Goal: Task Accomplishment & Management: Manage account settings

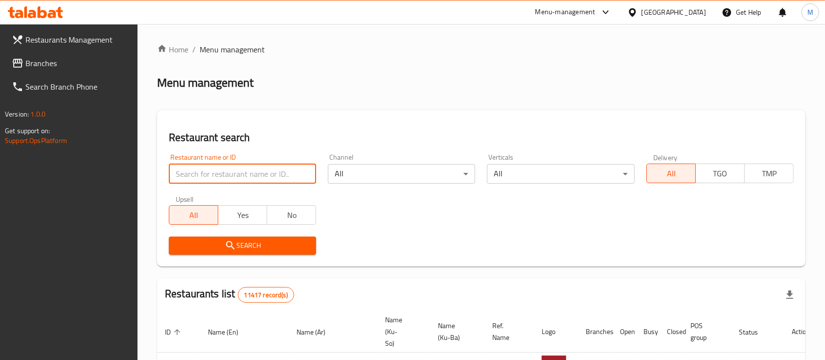
click at [200, 170] on input "search" at bounding box center [242, 174] width 147 height 20
type input "cinderella"
click button "Search" at bounding box center [242, 245] width 147 height 18
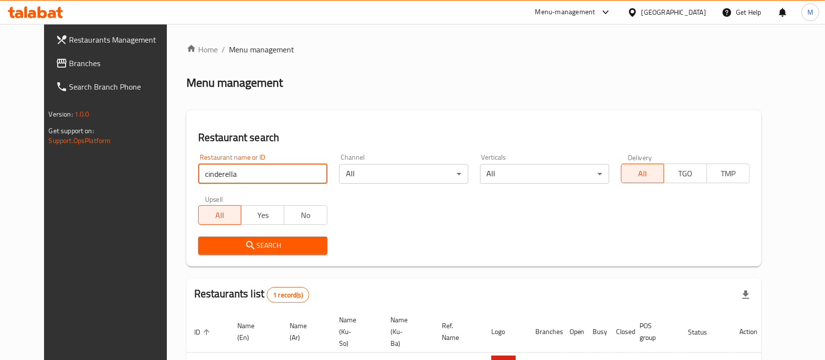
scroll to position [68, 0]
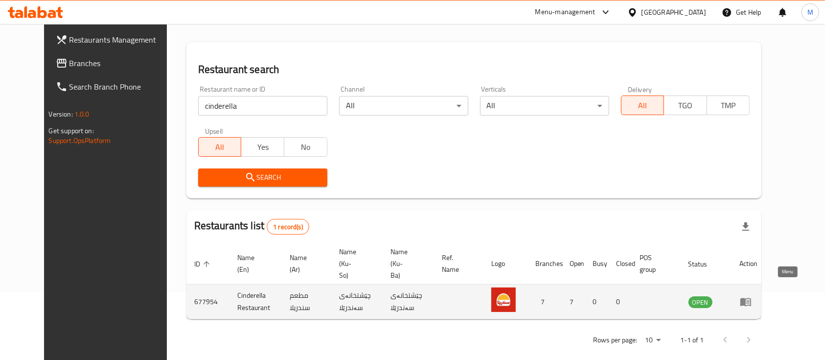
click at [752, 296] on icon "enhanced table" at bounding box center [746, 302] width 12 height 12
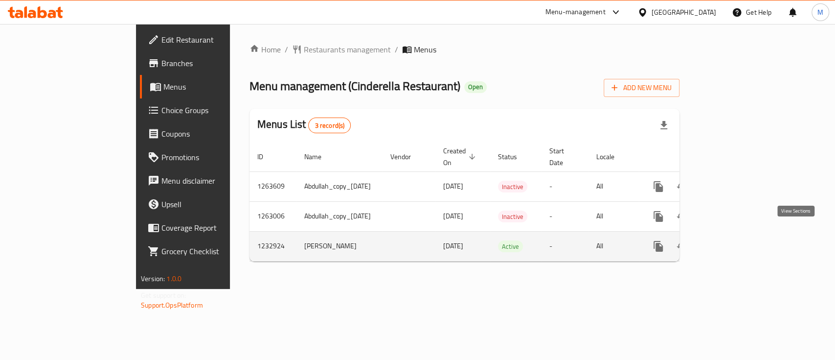
click at [735, 240] on icon "enhanced table" at bounding box center [729, 246] width 12 height 12
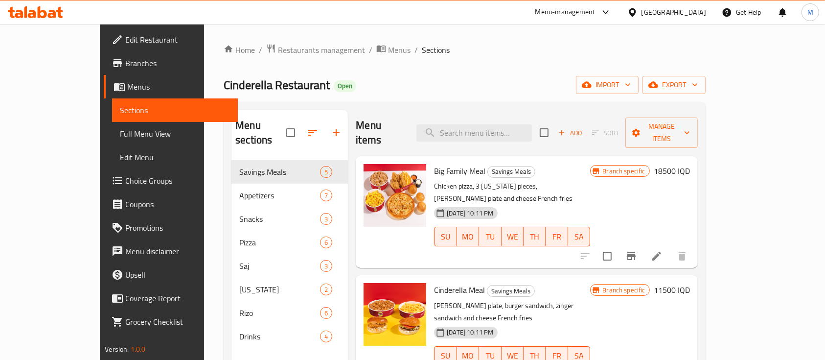
click at [104, 46] on link "Edit Restaurant" at bounding box center [171, 39] width 134 height 23
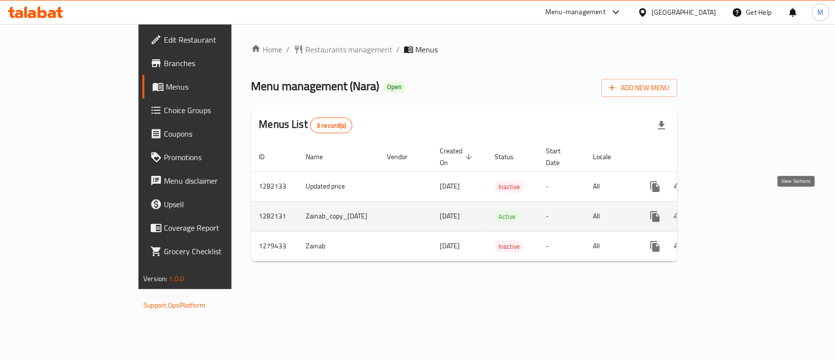
click at [731, 210] on icon "enhanced table" at bounding box center [726, 216] width 12 height 12
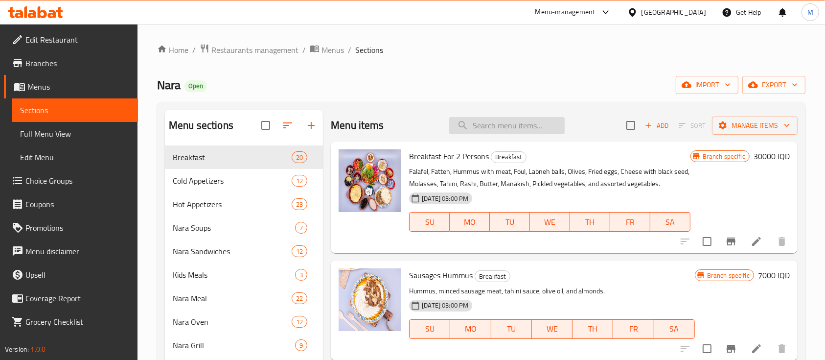
click at [494, 131] on input "search" at bounding box center [506, 125] width 115 height 17
type input "l"
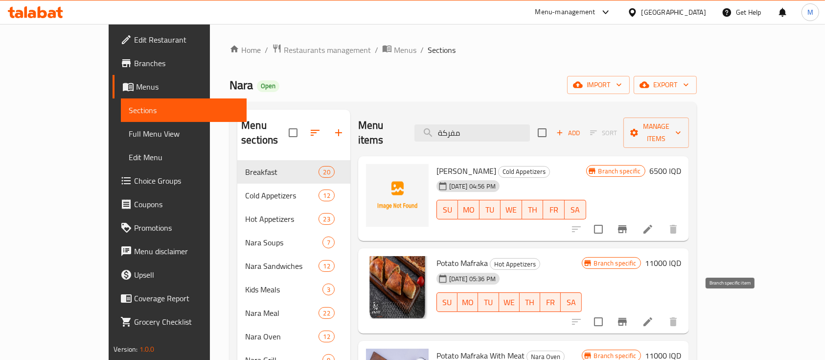
type input "مفركة"
click at [634, 314] on button "Branch-specific-item" at bounding box center [622, 321] width 23 height 23
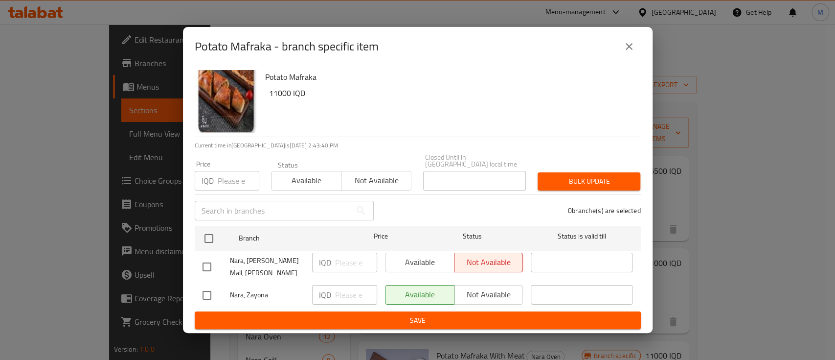
click at [208, 261] on input "checkbox" at bounding box center [207, 266] width 21 height 21
checkbox input "true"
click at [321, 262] on p "IQD" at bounding box center [325, 262] width 12 height 12
click at [333, 260] on div "IQD ​" at bounding box center [344, 262] width 65 height 20
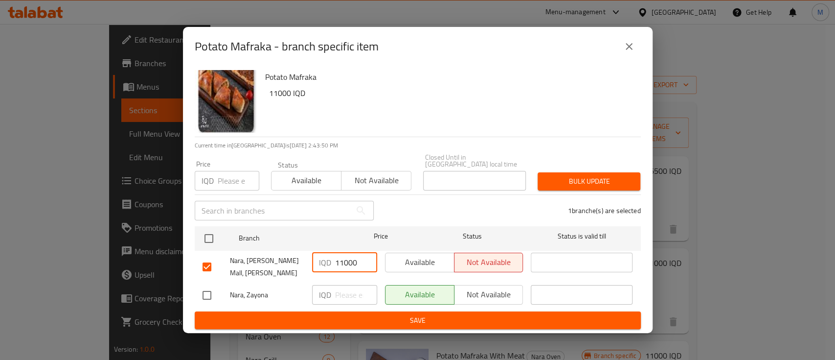
type input "11000"
click at [214, 295] on input "checkbox" at bounding box center [207, 295] width 21 height 21
checkbox input "true"
click at [339, 292] on input "number" at bounding box center [356, 295] width 42 height 20
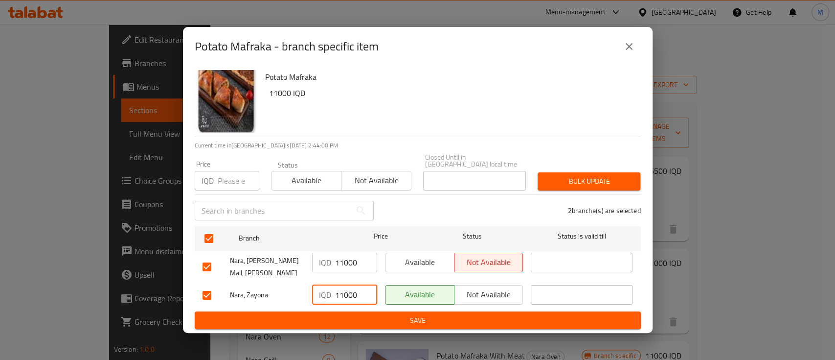
type input "11000"
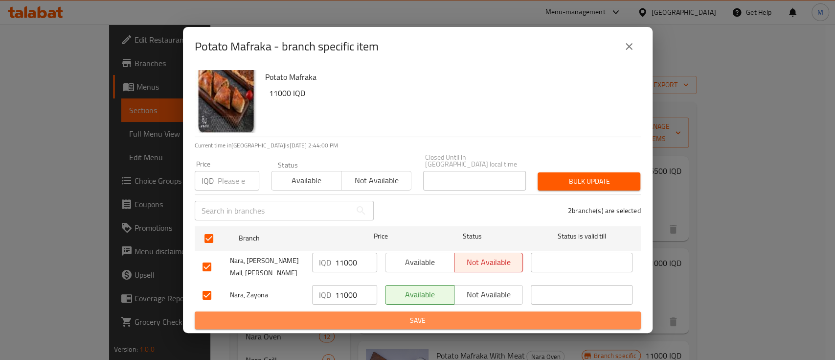
click at [384, 317] on span "Save" at bounding box center [418, 320] width 431 height 12
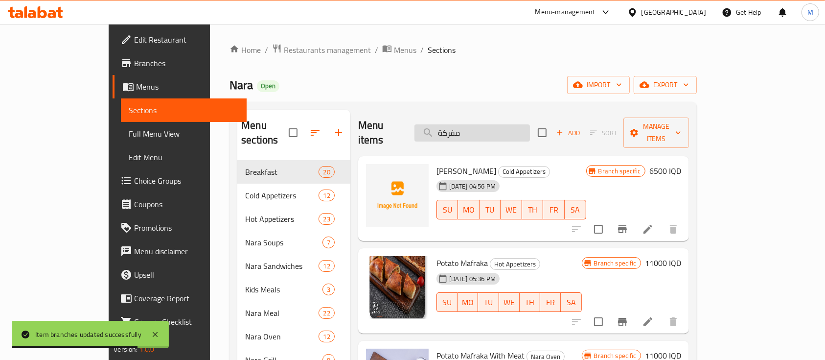
click at [508, 129] on input "مفركة" at bounding box center [471, 132] width 115 height 17
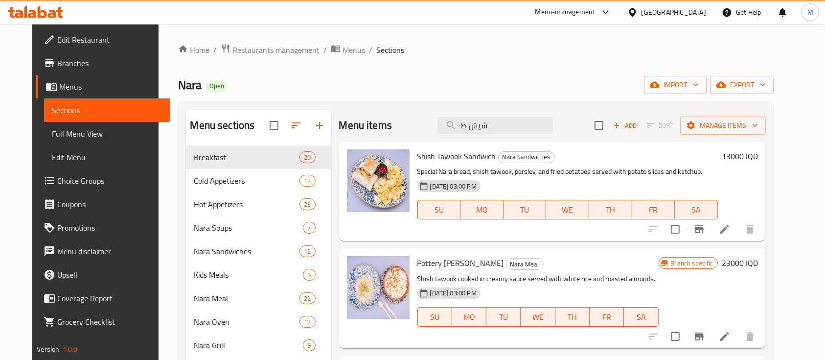
type input "شيش ط"
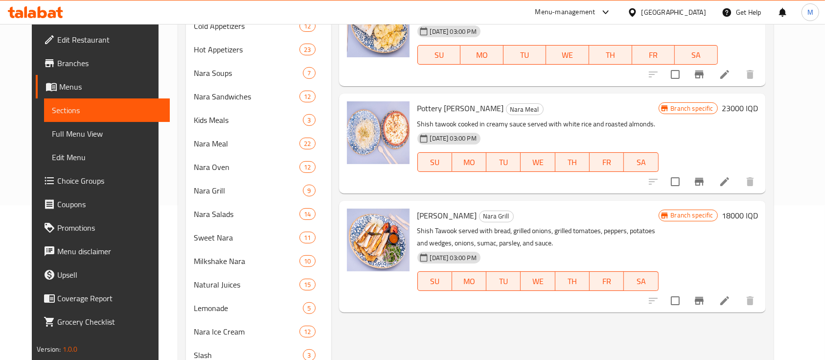
scroll to position [159, 0]
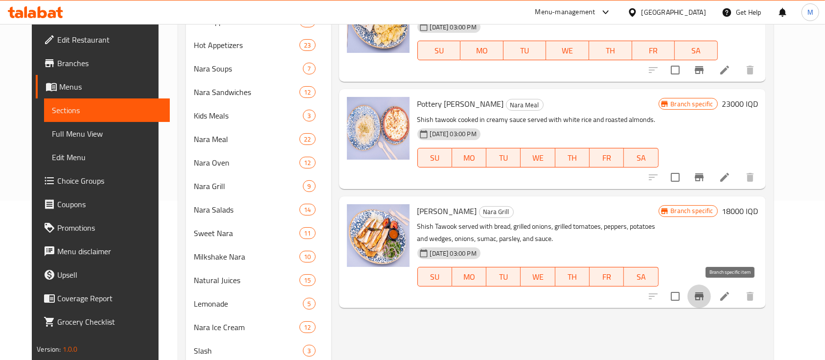
click at [704, 295] on icon "Branch-specific-item" at bounding box center [699, 296] width 9 height 8
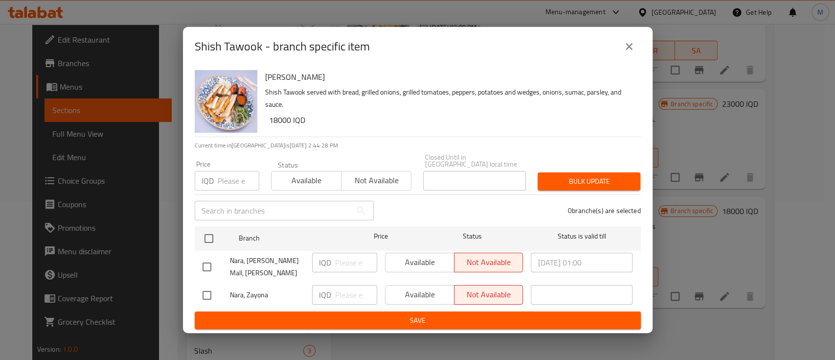
click at [204, 257] on input "checkbox" at bounding box center [207, 266] width 21 height 21
checkbox input "true"
click at [202, 291] on input "checkbox" at bounding box center [207, 295] width 21 height 21
checkbox input "true"
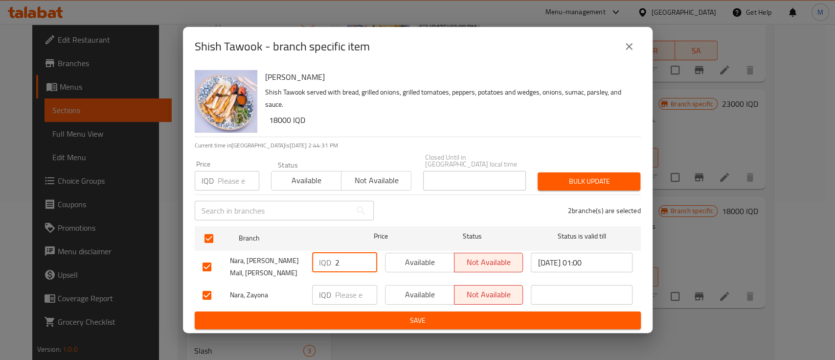
click at [344, 261] on input "2" at bounding box center [356, 262] width 42 height 20
type input "21500"
click at [344, 292] on input "number" at bounding box center [356, 295] width 42 height 20
type input "21500"
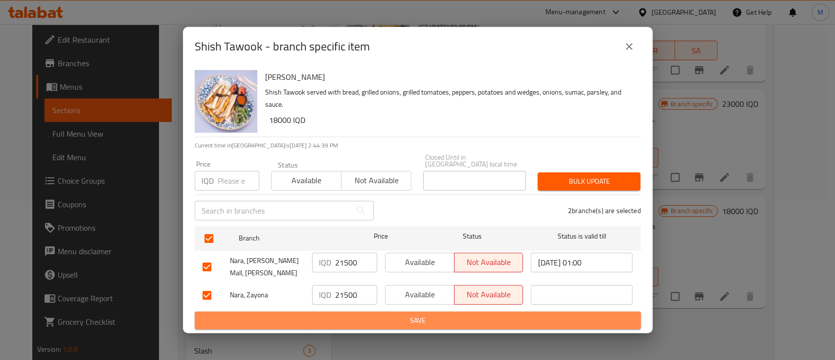
click at [413, 314] on span "Save" at bounding box center [418, 320] width 431 height 12
